Goal: Find contact information: Find contact information

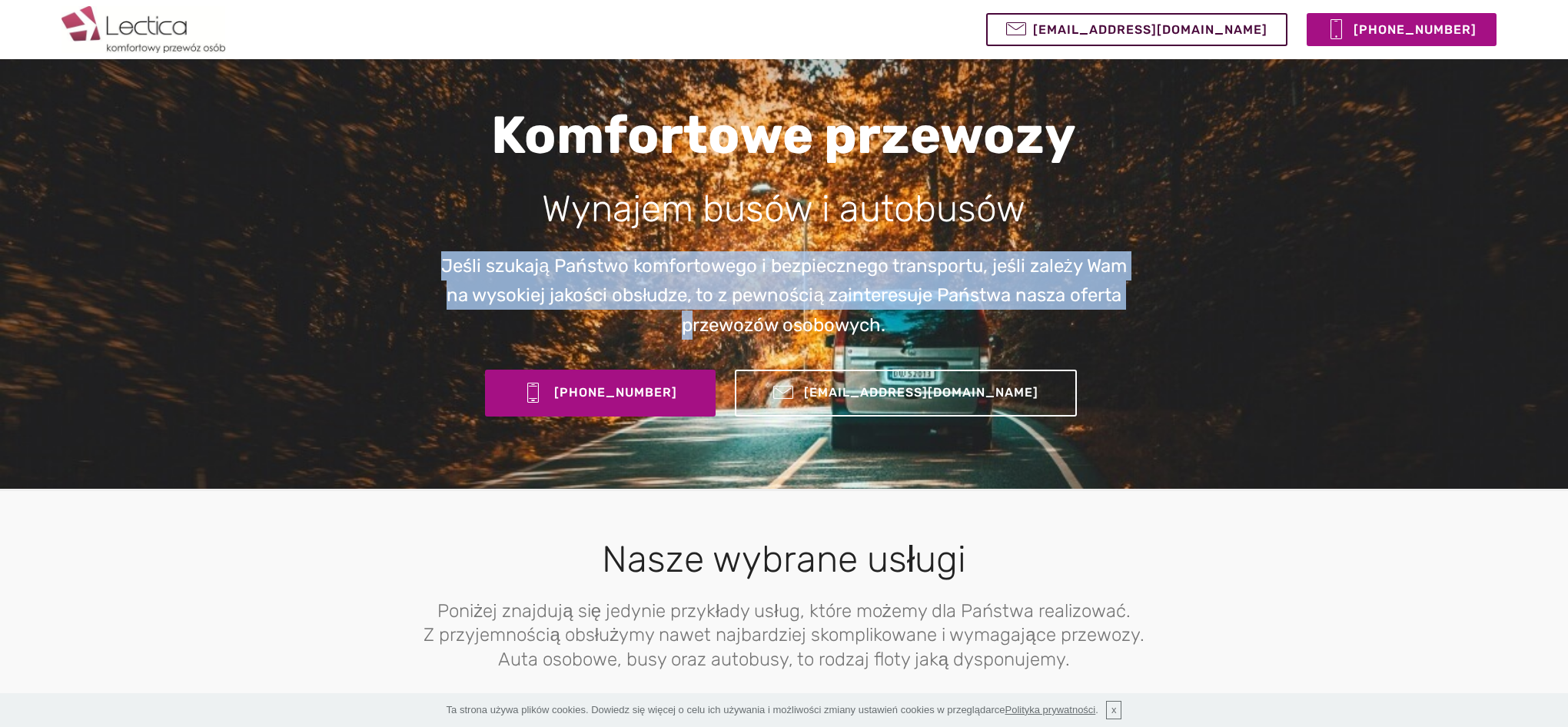
drag, startPoint x: 424, startPoint y: 270, endPoint x: 810, endPoint y: 325, distance: 389.9
click at [767, 316] on div "Komfortowe przewozy Wynajem busów i autobusów Jeśli szukają Państwo komfortoweg…" at bounding box center [783, 263] width 876 height 319
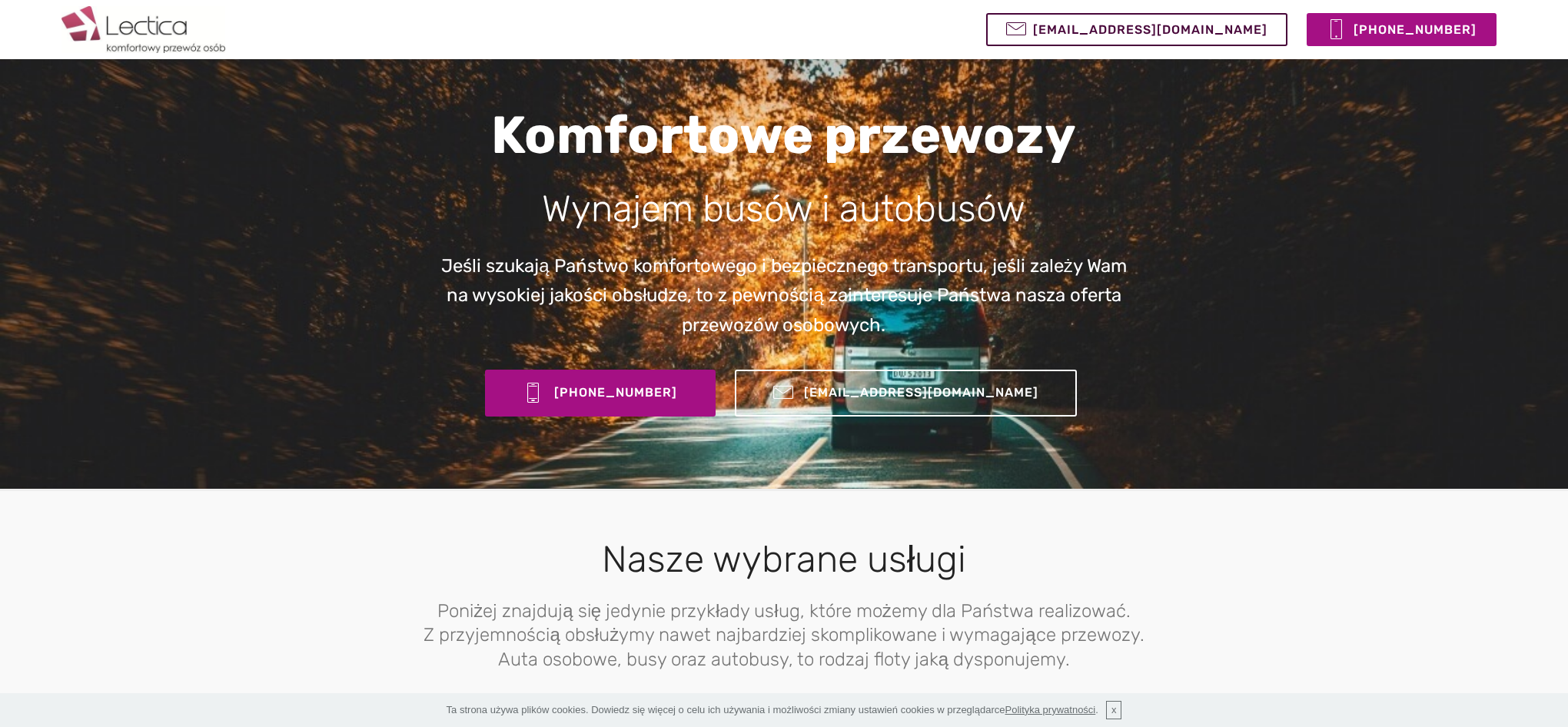
drag, startPoint x: 1123, startPoint y: 368, endPoint x: 1166, endPoint y: 355, distance: 44.9
click at [1166, 355] on div "Komfortowe przewozy Wynajem busów i autobusów Jeśli szukają Państwo komfortoweg…" at bounding box center [783, 263] width 876 height 319
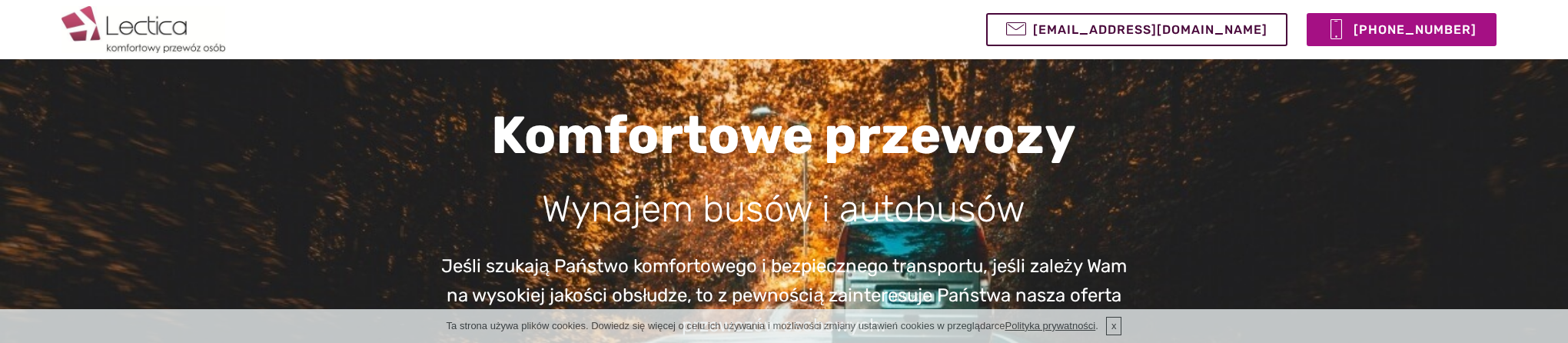
click at [1278, 277] on section "Komfortowe przewozy Wynajem busów i autobusów Jeśli szukają Państwo komfortoweg…" at bounding box center [784, 245] width 1568 height 492
click at [1106, 146] on h1 "Komfortowe przewozy" at bounding box center [784, 141] width 688 height 75
click at [305, 243] on section "Komfortowe przewozy Wynajem busów i autobusów Jeśli szukają Państwo komfortoweg…" at bounding box center [784, 245] width 1568 height 492
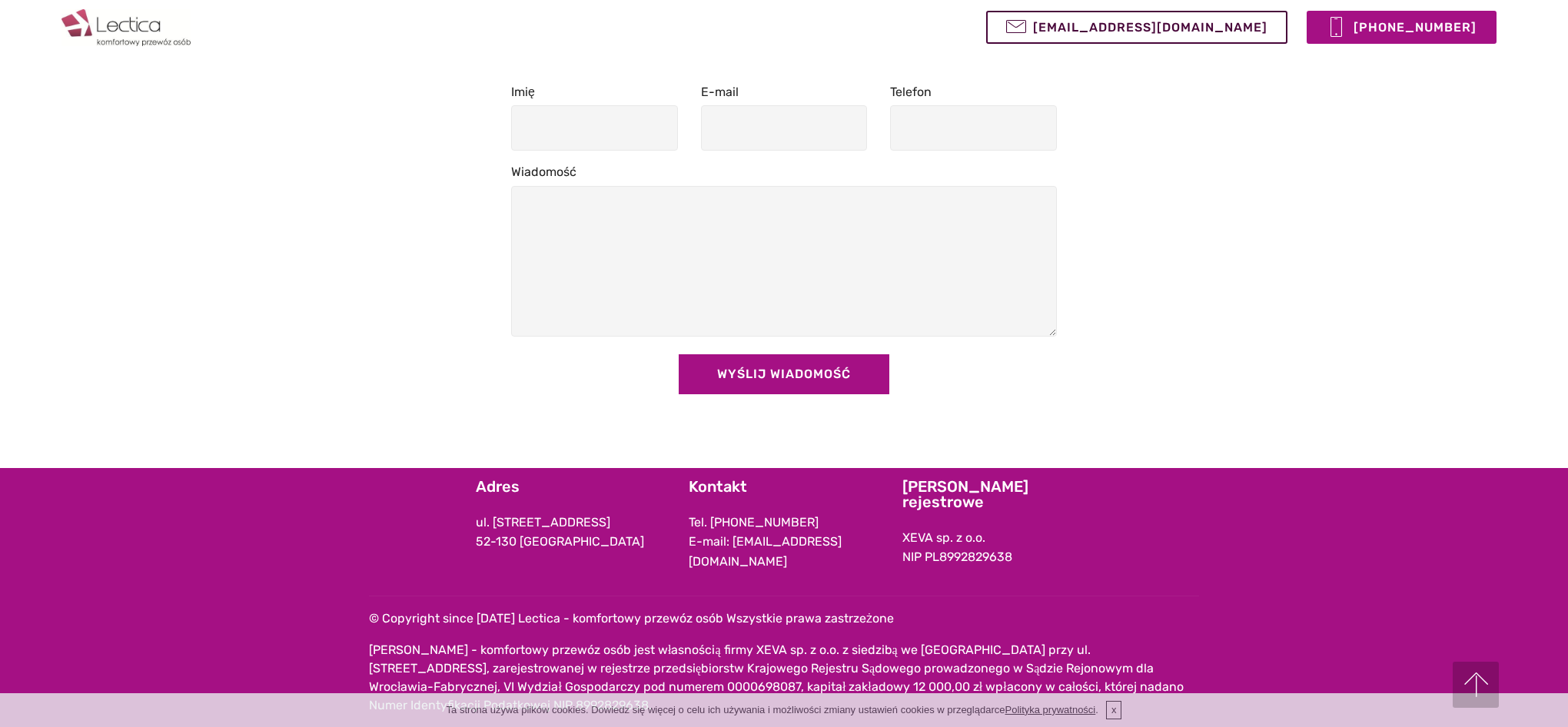
scroll to position [1477, 0]
drag, startPoint x: 493, startPoint y: 544, endPoint x: 578, endPoint y: 565, distance: 87.6
click at [578, 552] on p "ul. [STREET_ADDRESS]" at bounding box center [571, 532] width 191 height 39
copy p "[STREET_ADDRESS]"
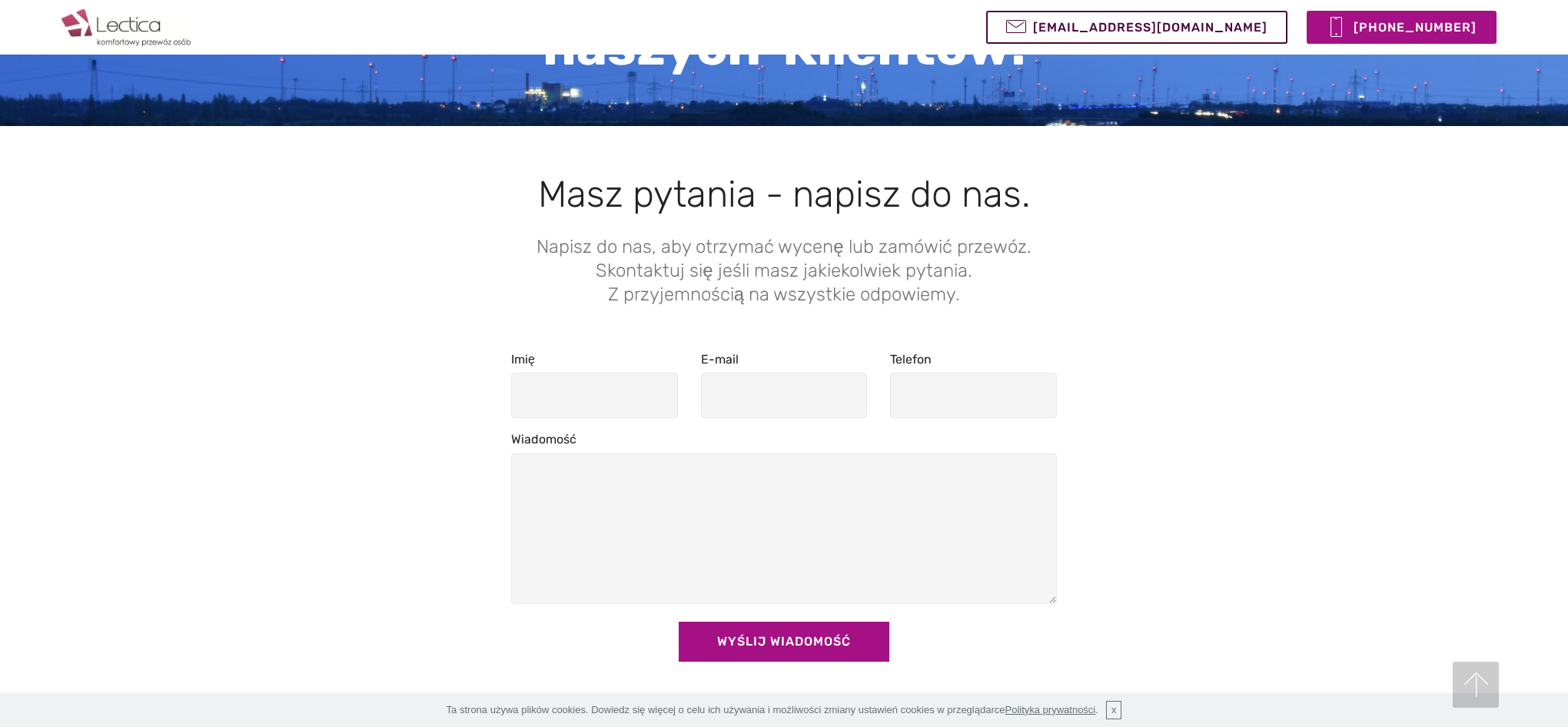
scroll to position [1132, 0]
